Goal: Transaction & Acquisition: Purchase product/service

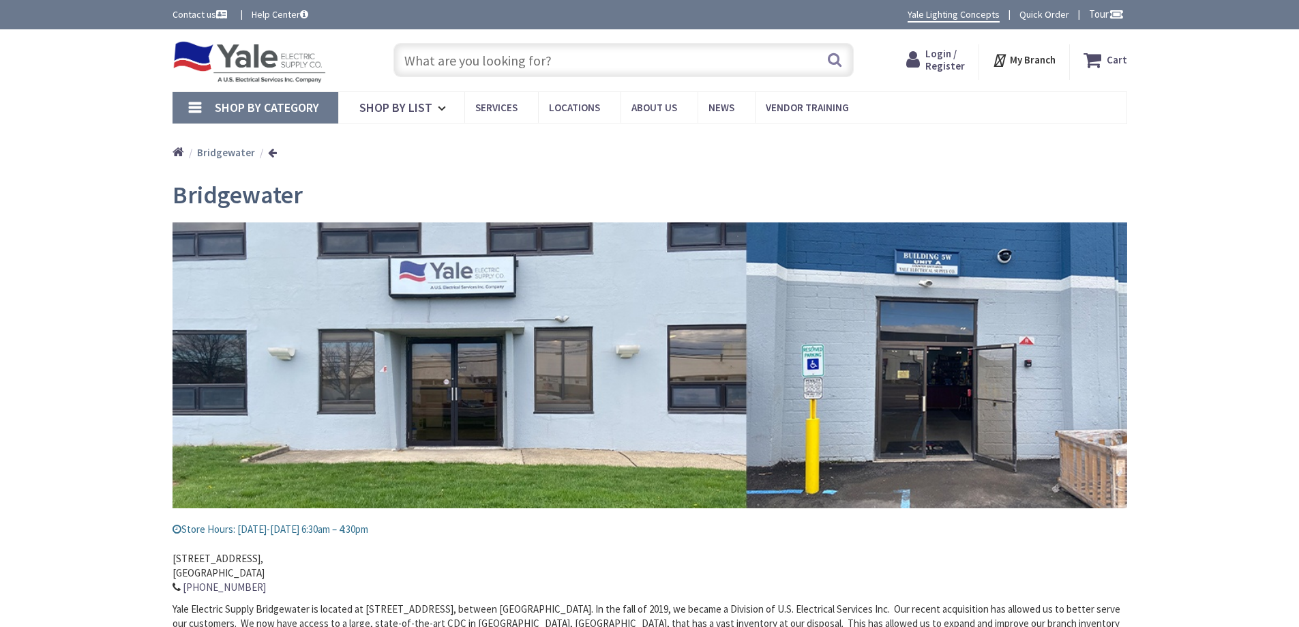
click at [453, 62] on input "text" at bounding box center [624, 60] width 460 height 34
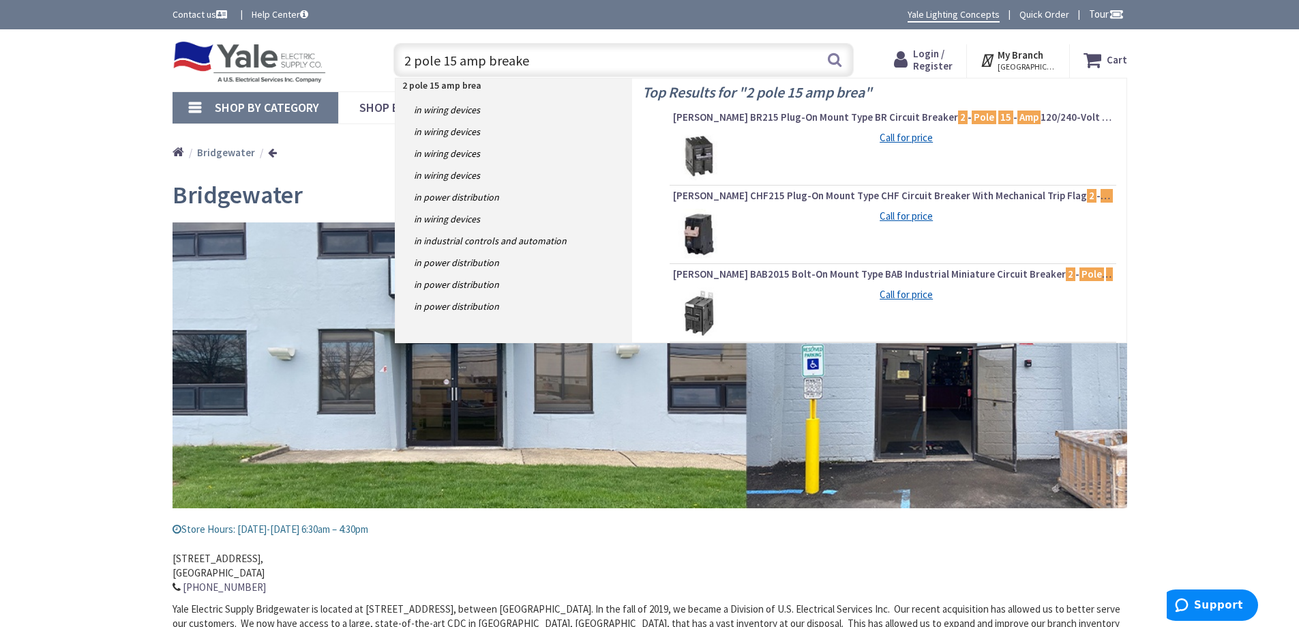
type input "2 pole 15 amp breaker"
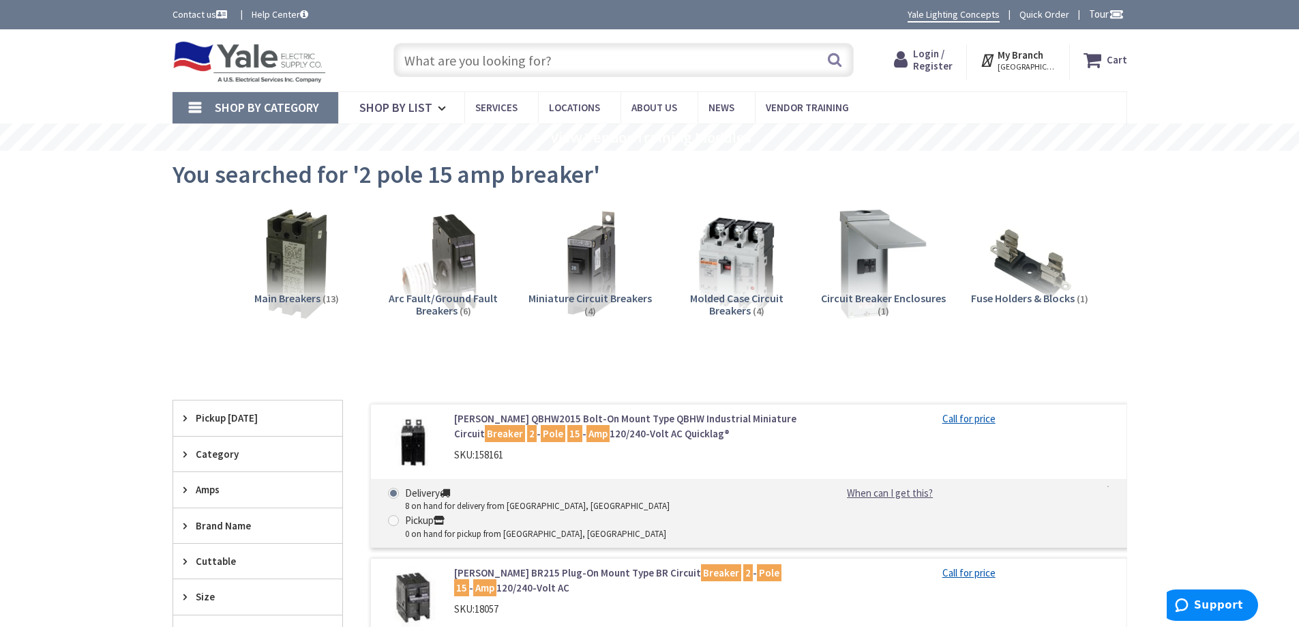
click at [456, 280] on img at bounding box center [442, 263] width 123 height 123
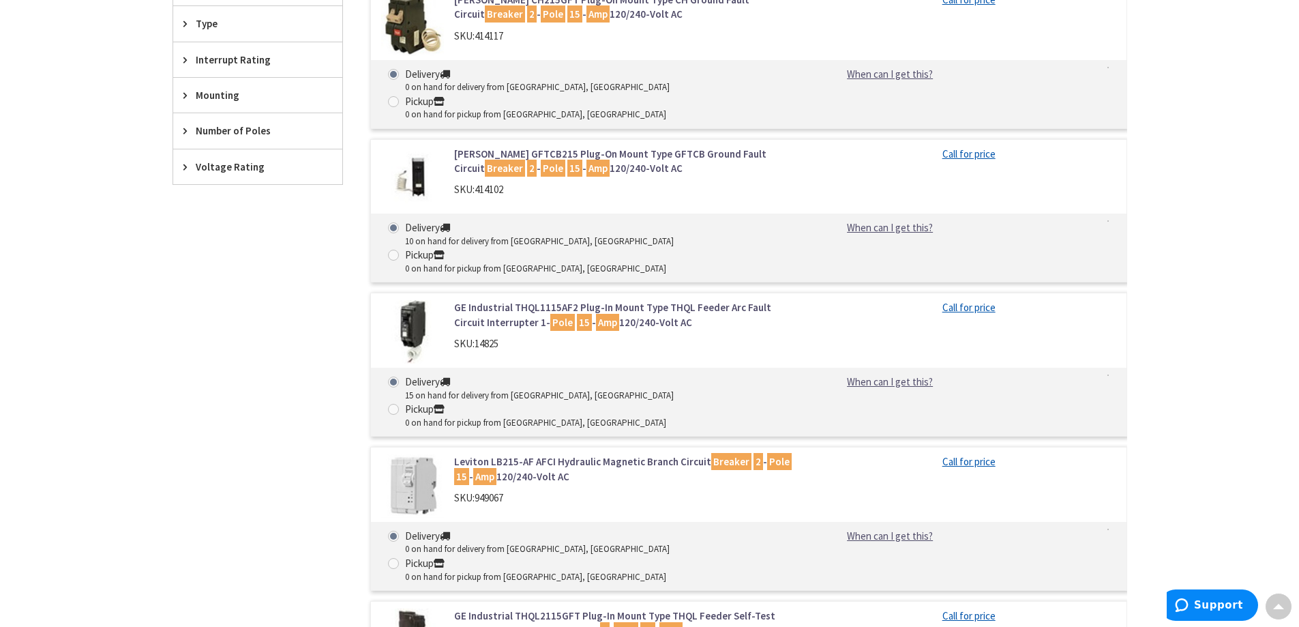
scroll to position [580, 0]
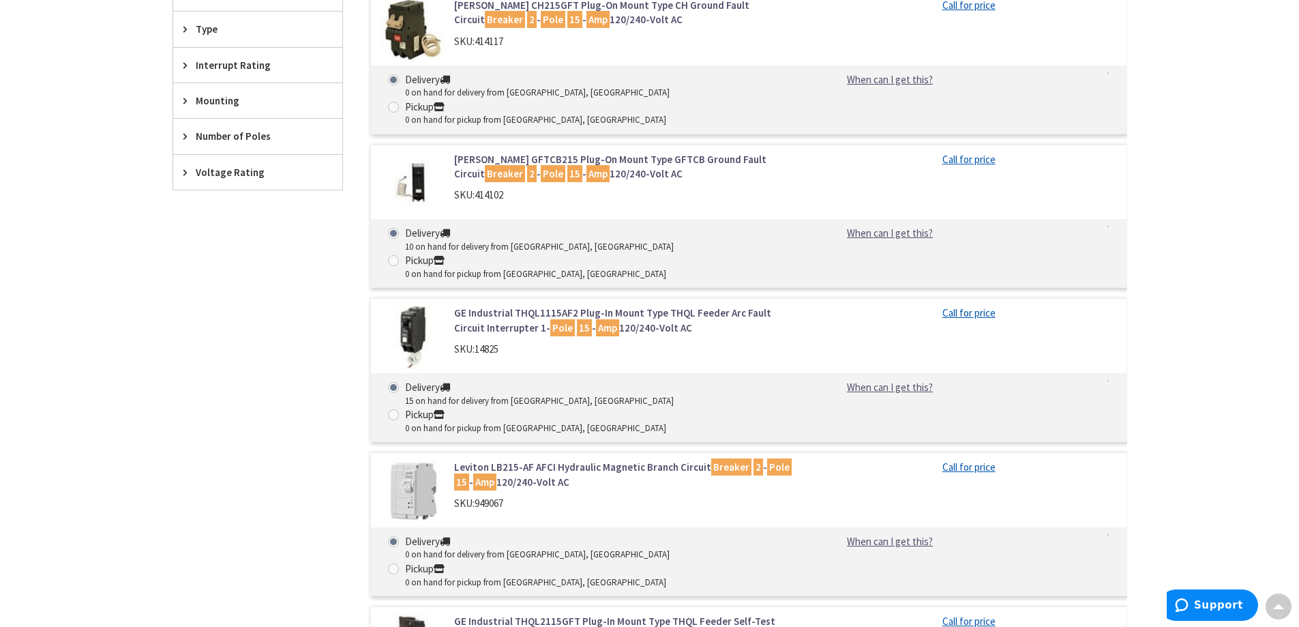
click at [508, 614] on link "GE Industrial THQL2115GFT Plug-In Mount Type THQL Feeder Self-Test Ground Fault…" at bounding box center [627, 628] width 347 height 29
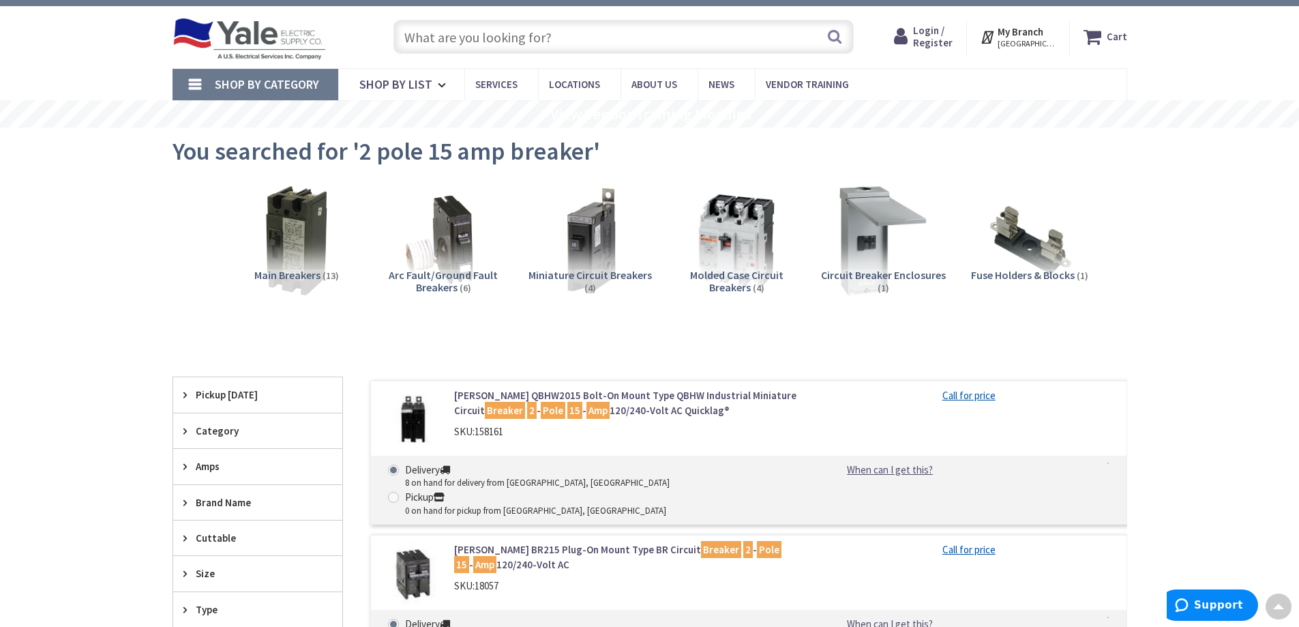
scroll to position [22, 0]
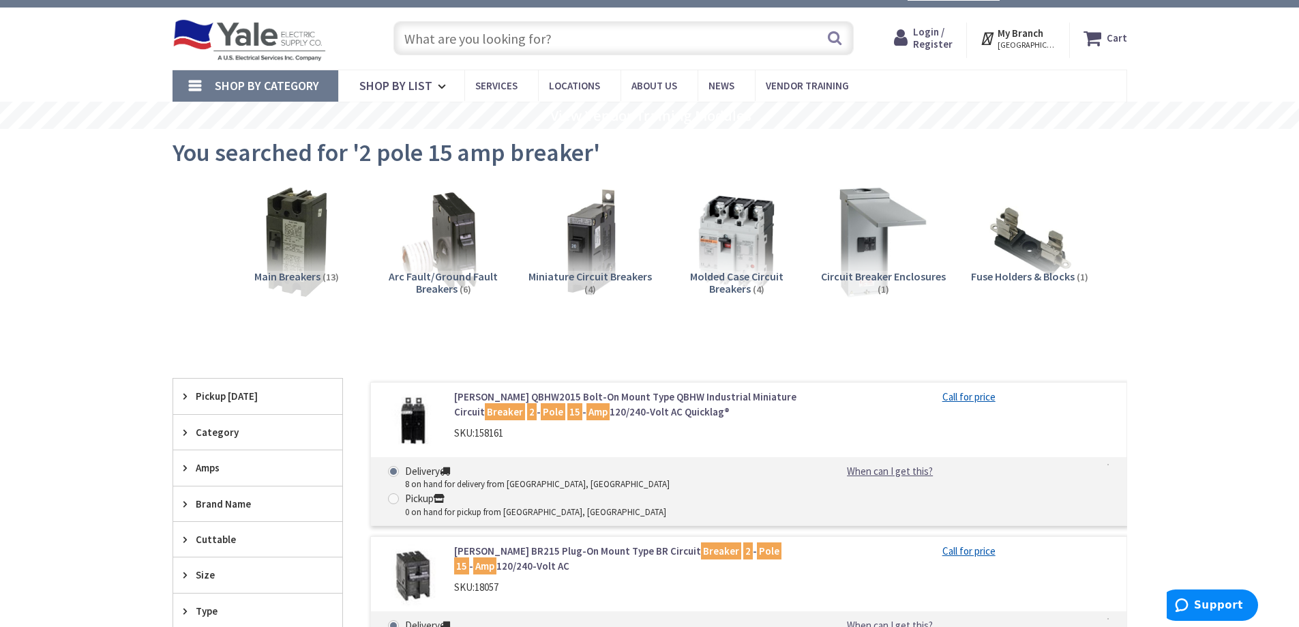
click at [466, 265] on img at bounding box center [442, 241] width 123 height 123
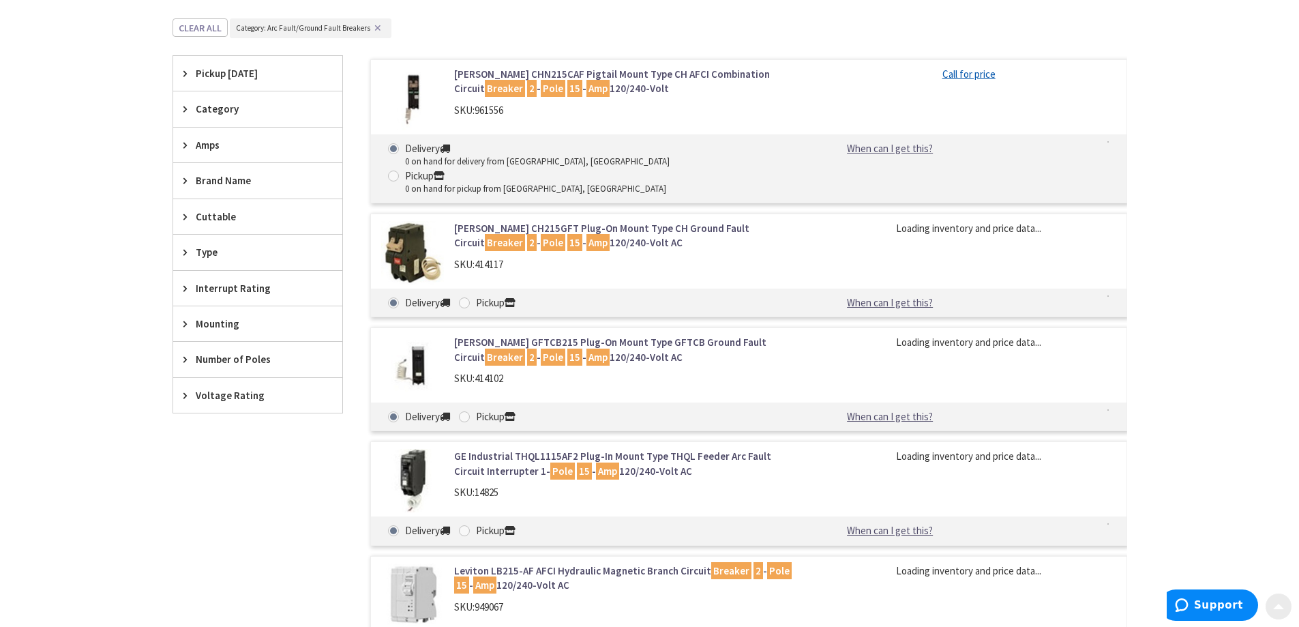
scroll to position [375, 0]
